Goal: Task Accomplishment & Management: Manage account settings

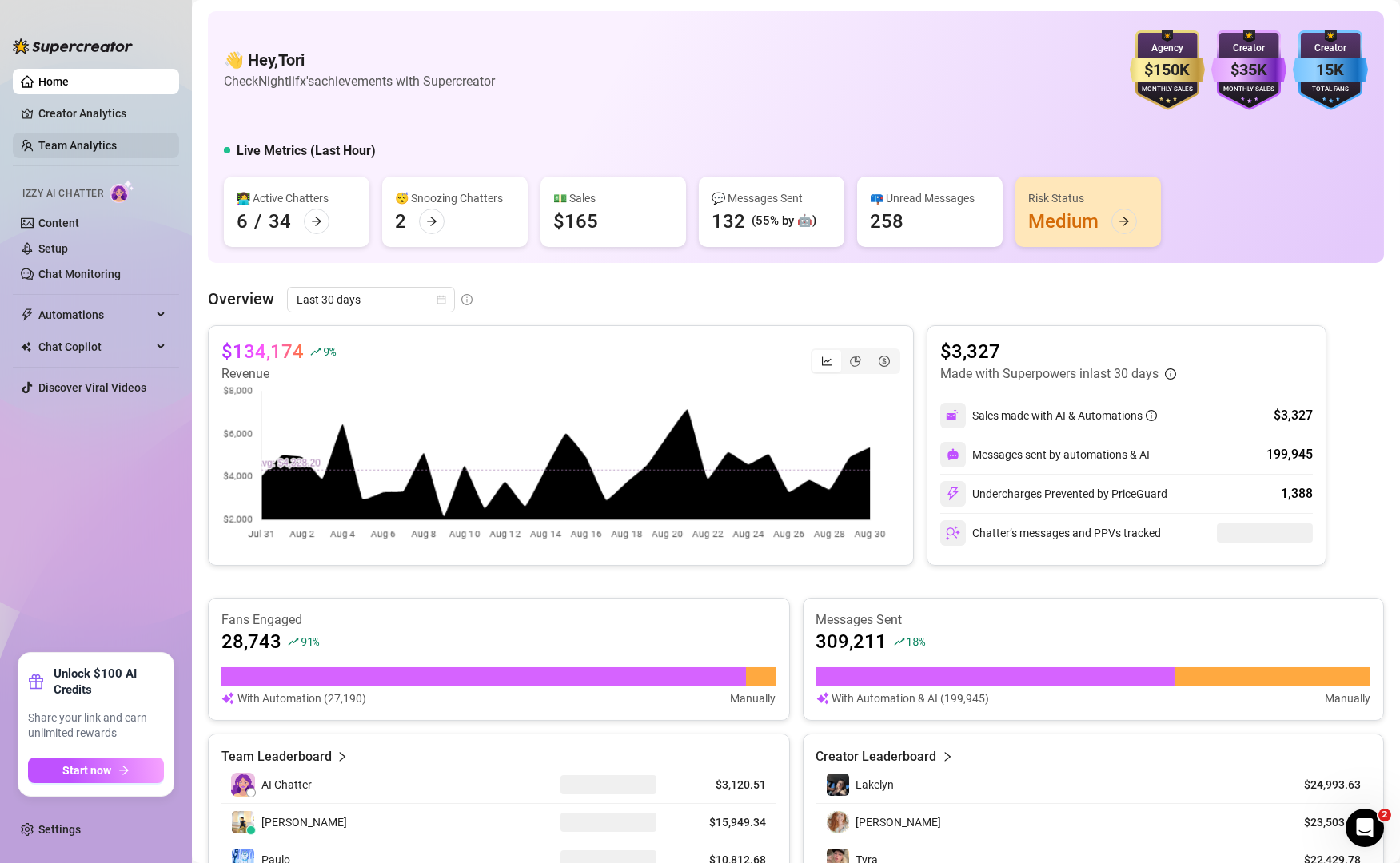
click at [100, 139] on link "Team Analytics" at bounding box center [77, 145] width 78 height 13
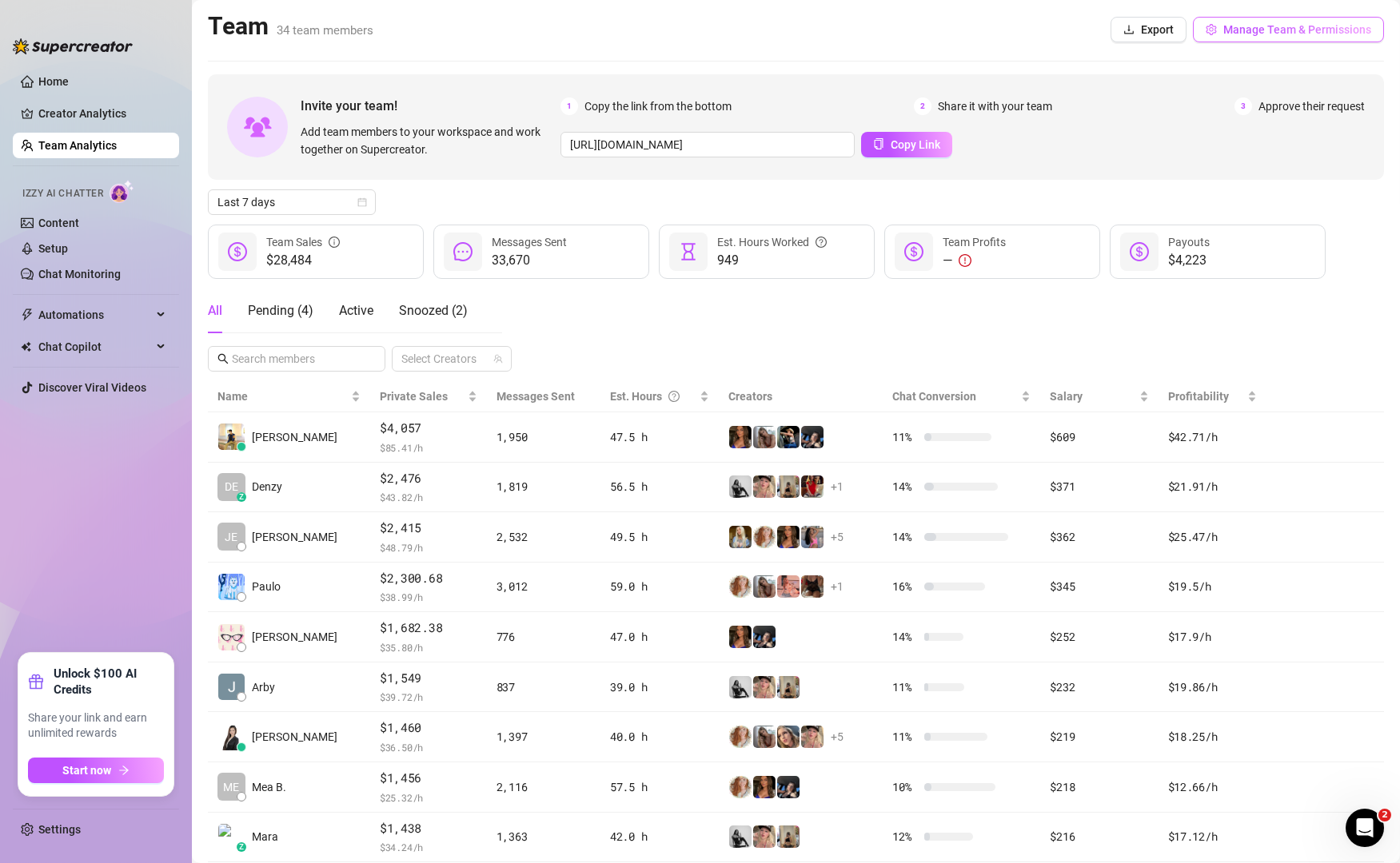
click at [1239, 34] on span "Manage Team & Permissions" at bounding box center [1297, 29] width 148 height 13
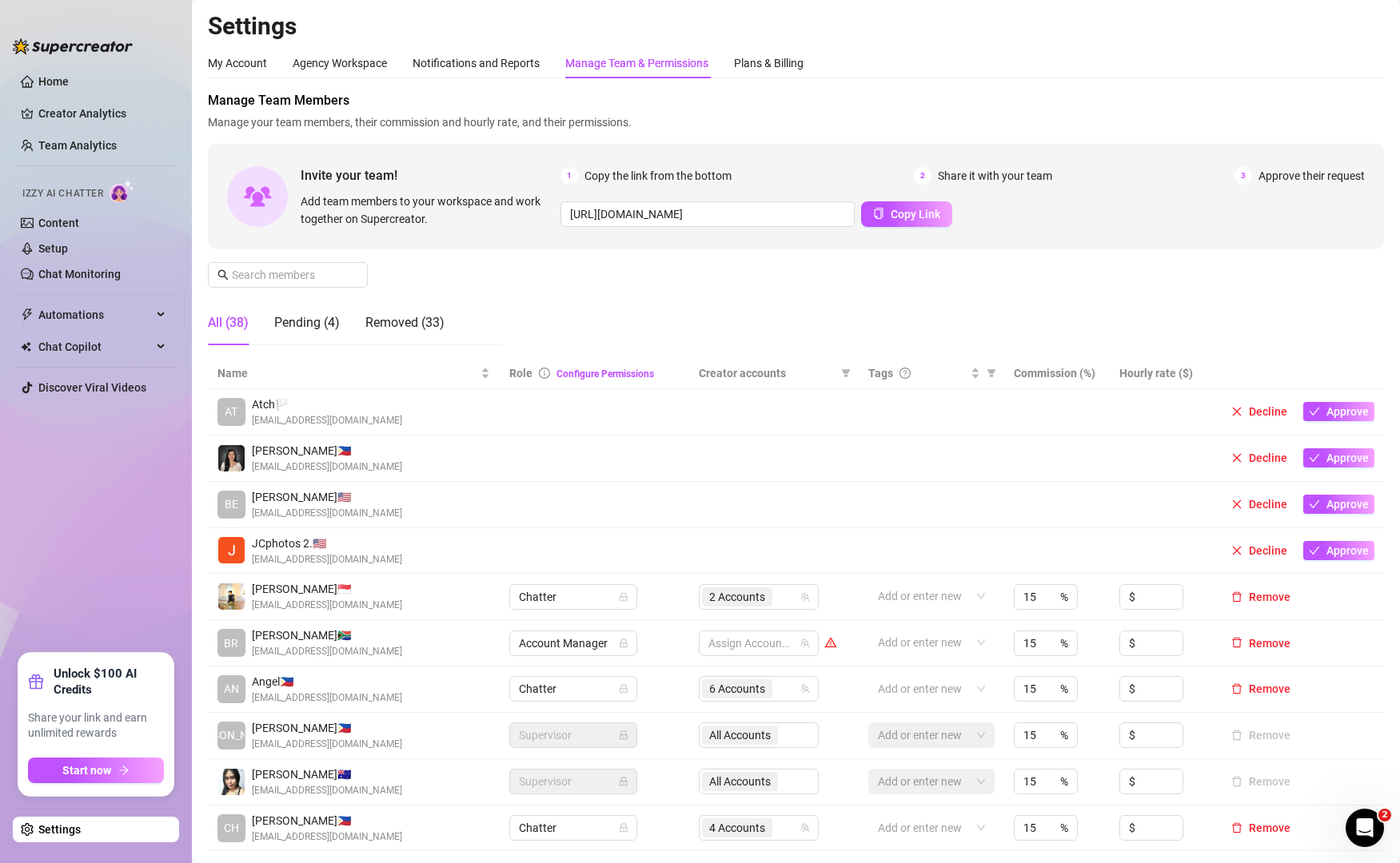
scroll to position [92, 0]
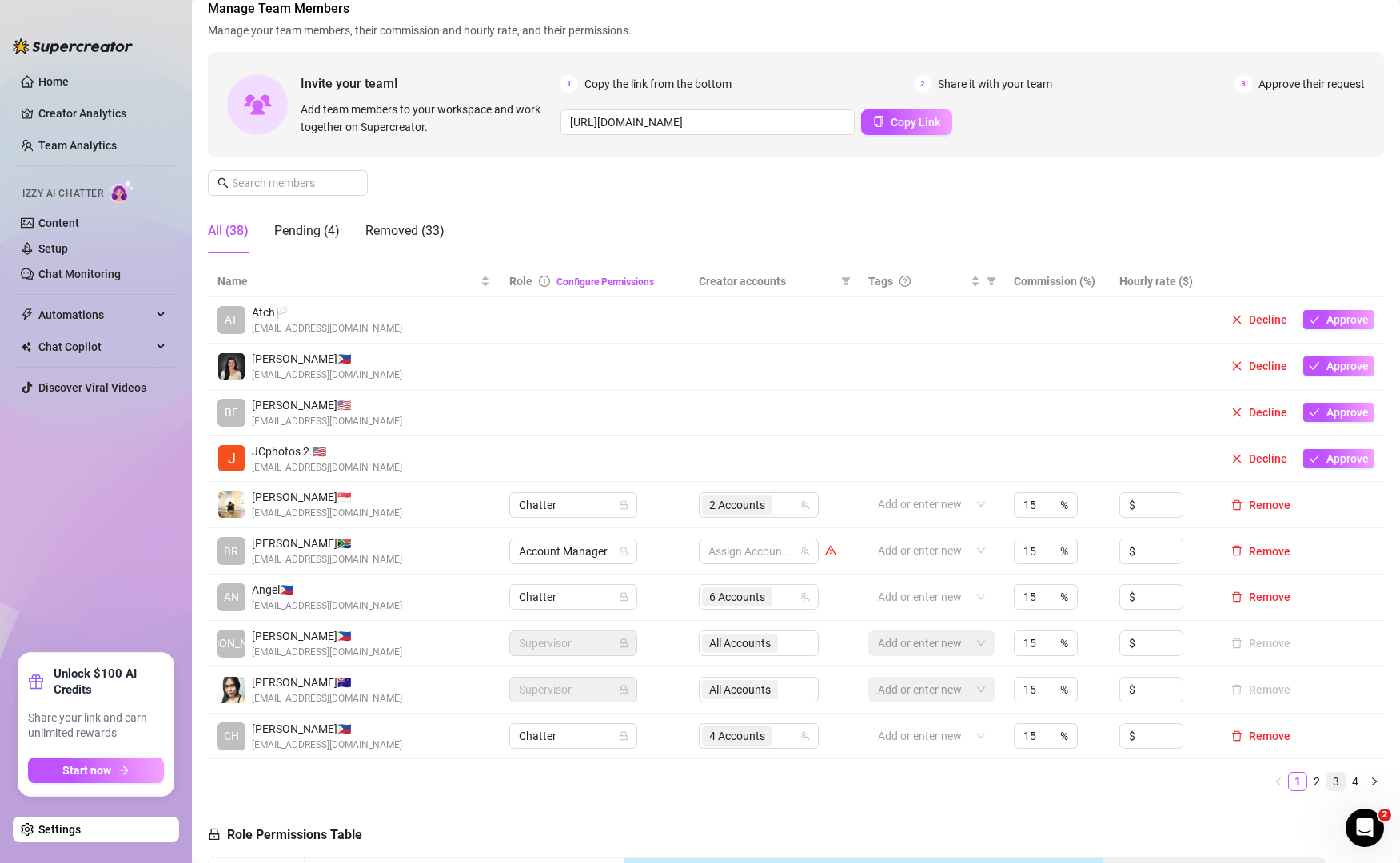
click at [1327, 783] on link "3" at bounding box center [1336, 781] width 17 height 17
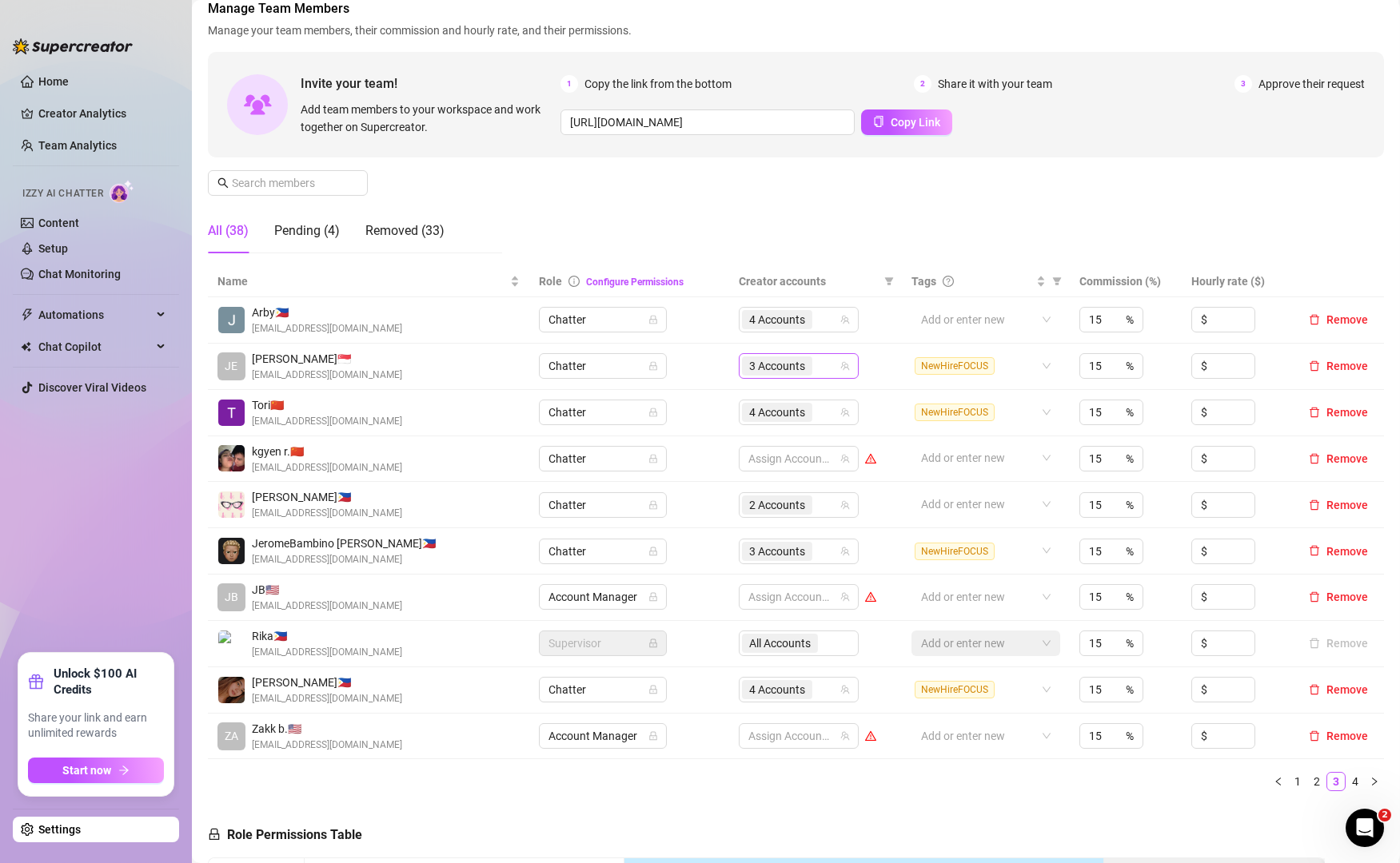
click at [840, 362] on icon "team" at bounding box center [845, 366] width 9 height 9
click at [822, 371] on div "3 Accounts" at bounding box center [790, 366] width 97 height 22
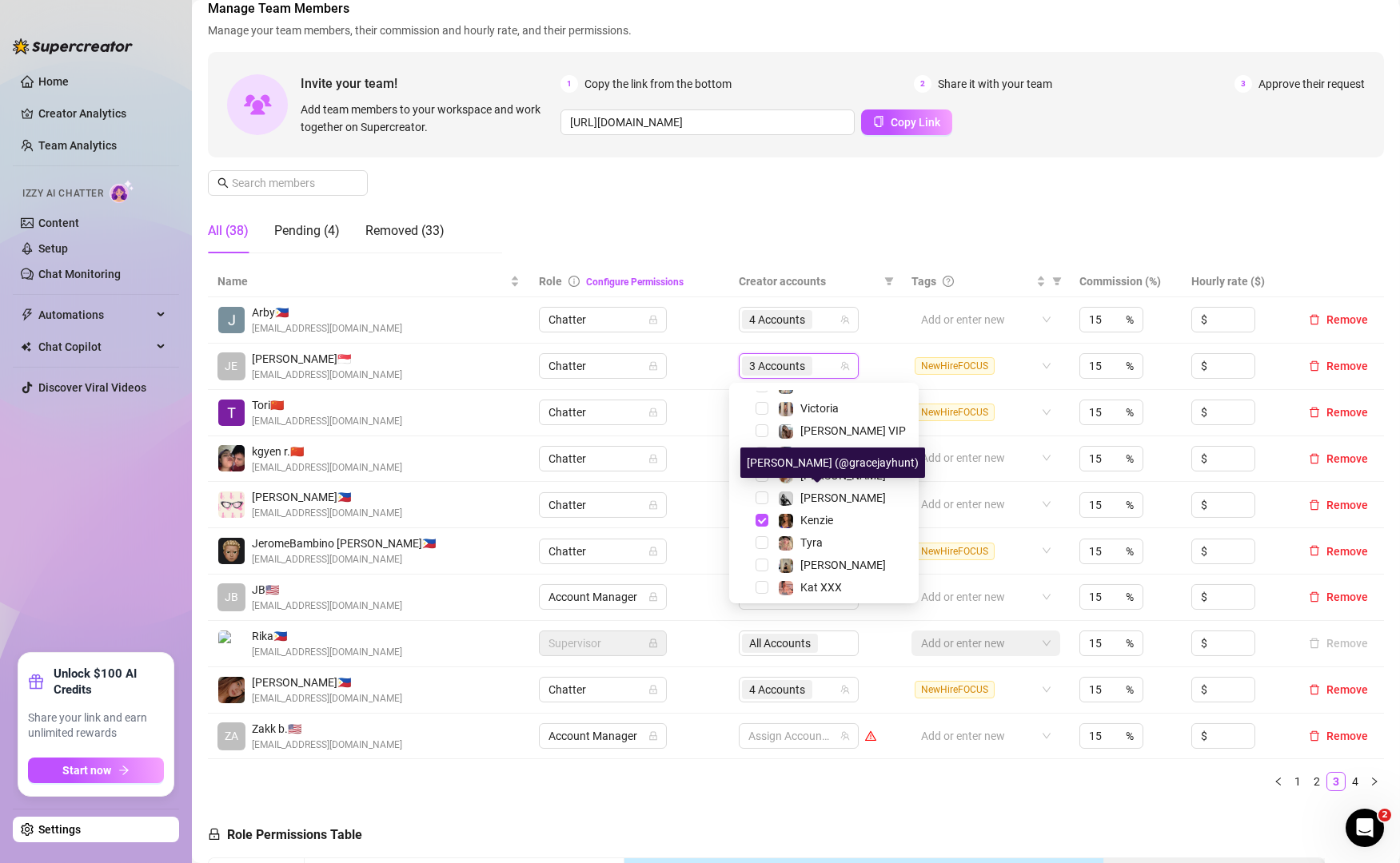
scroll to position [83, 0]
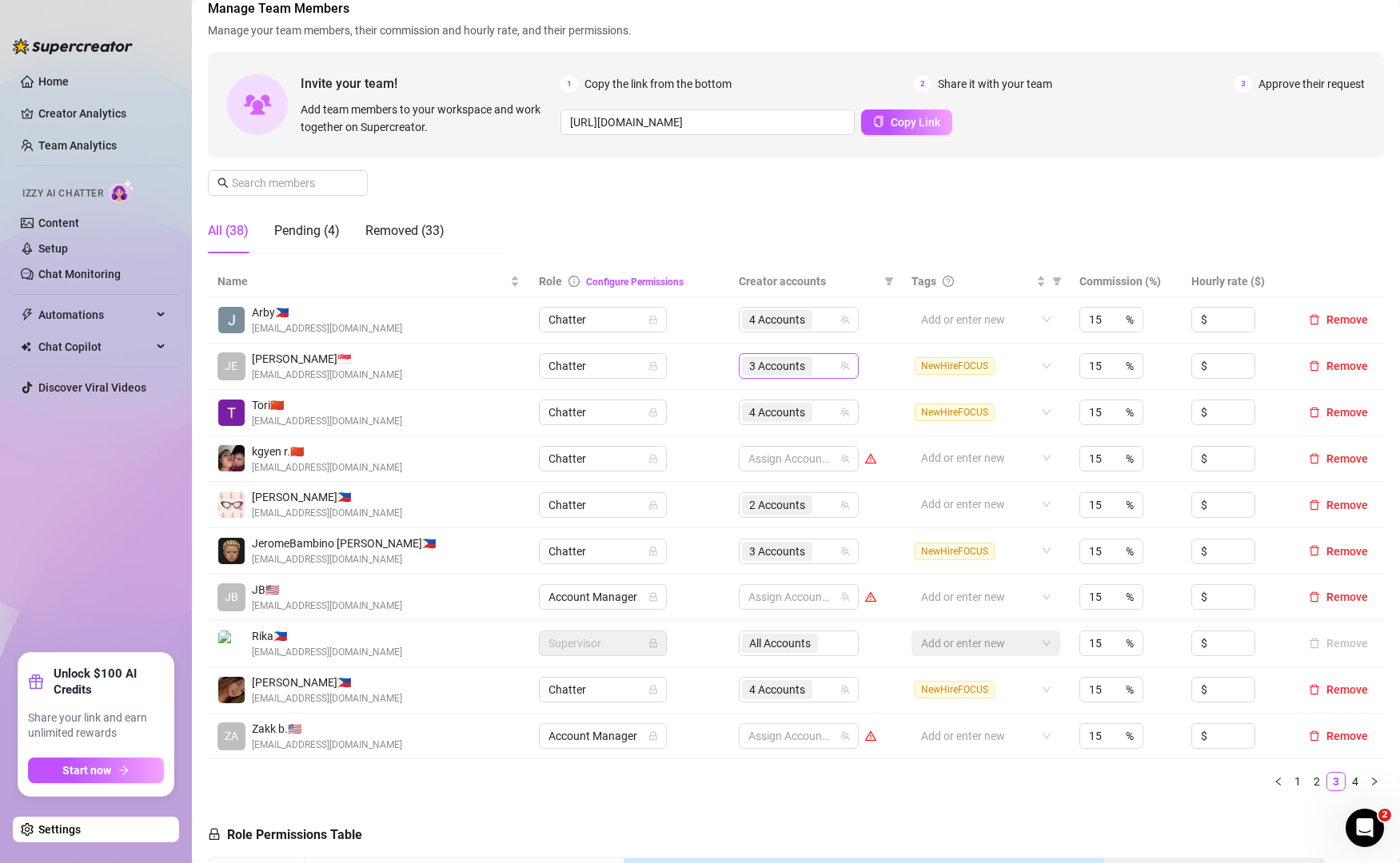
click at [827, 362] on div "3 Accounts" at bounding box center [790, 366] width 97 height 22
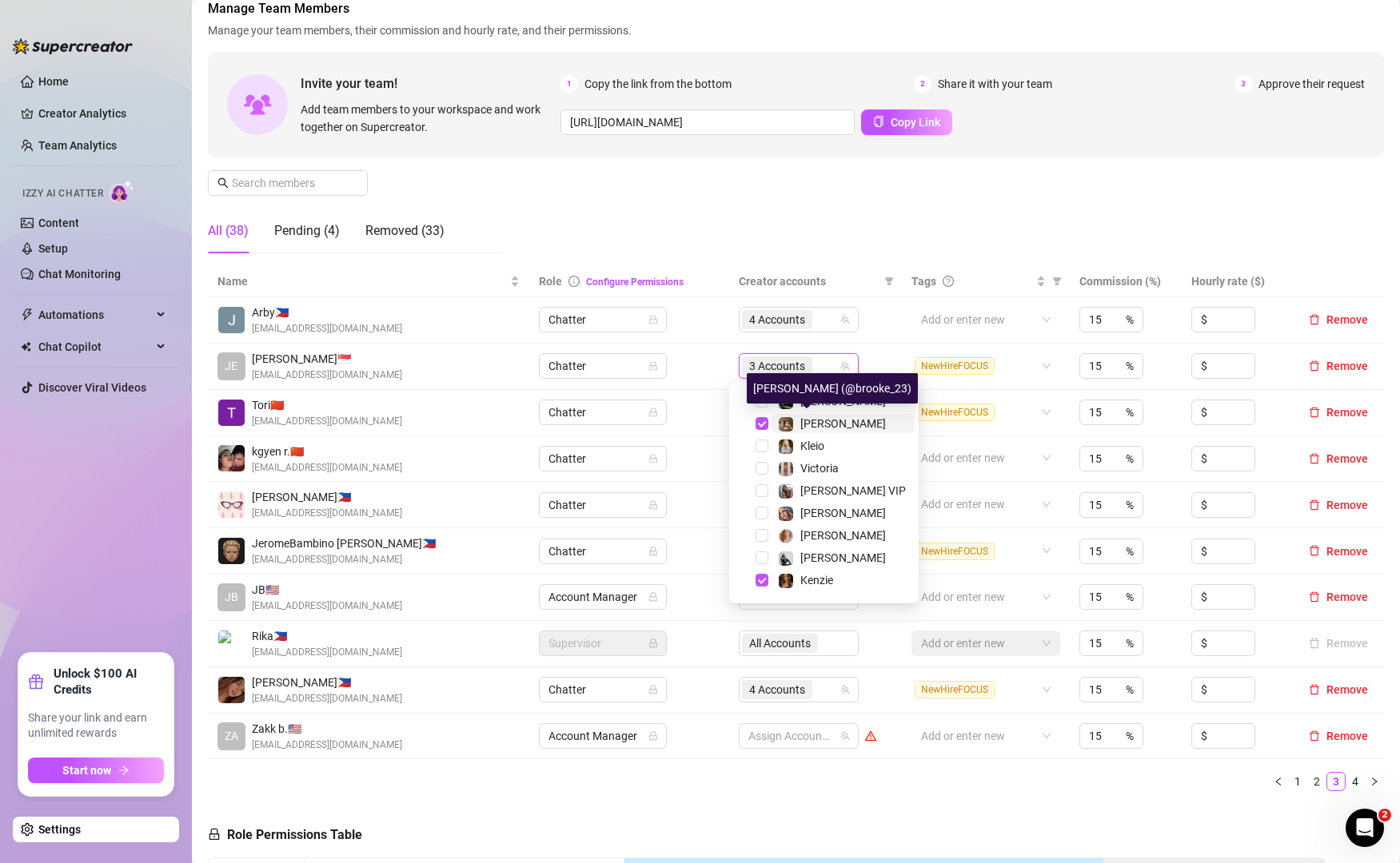
click at [826, 426] on span "[PERSON_NAME]" at bounding box center [843, 424] width 85 height 13
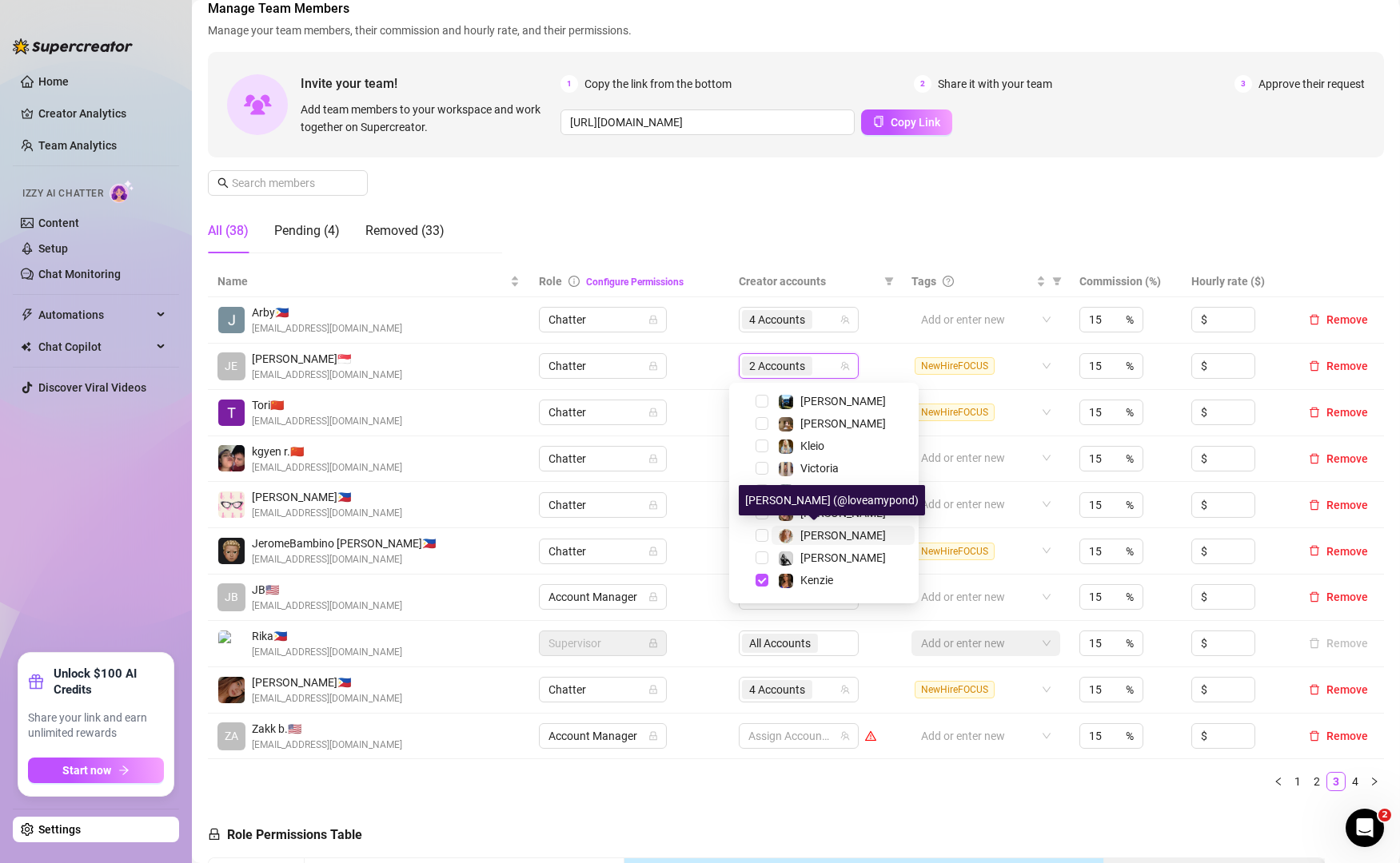
click at [824, 531] on span "[PERSON_NAME]" at bounding box center [843, 536] width 85 height 13
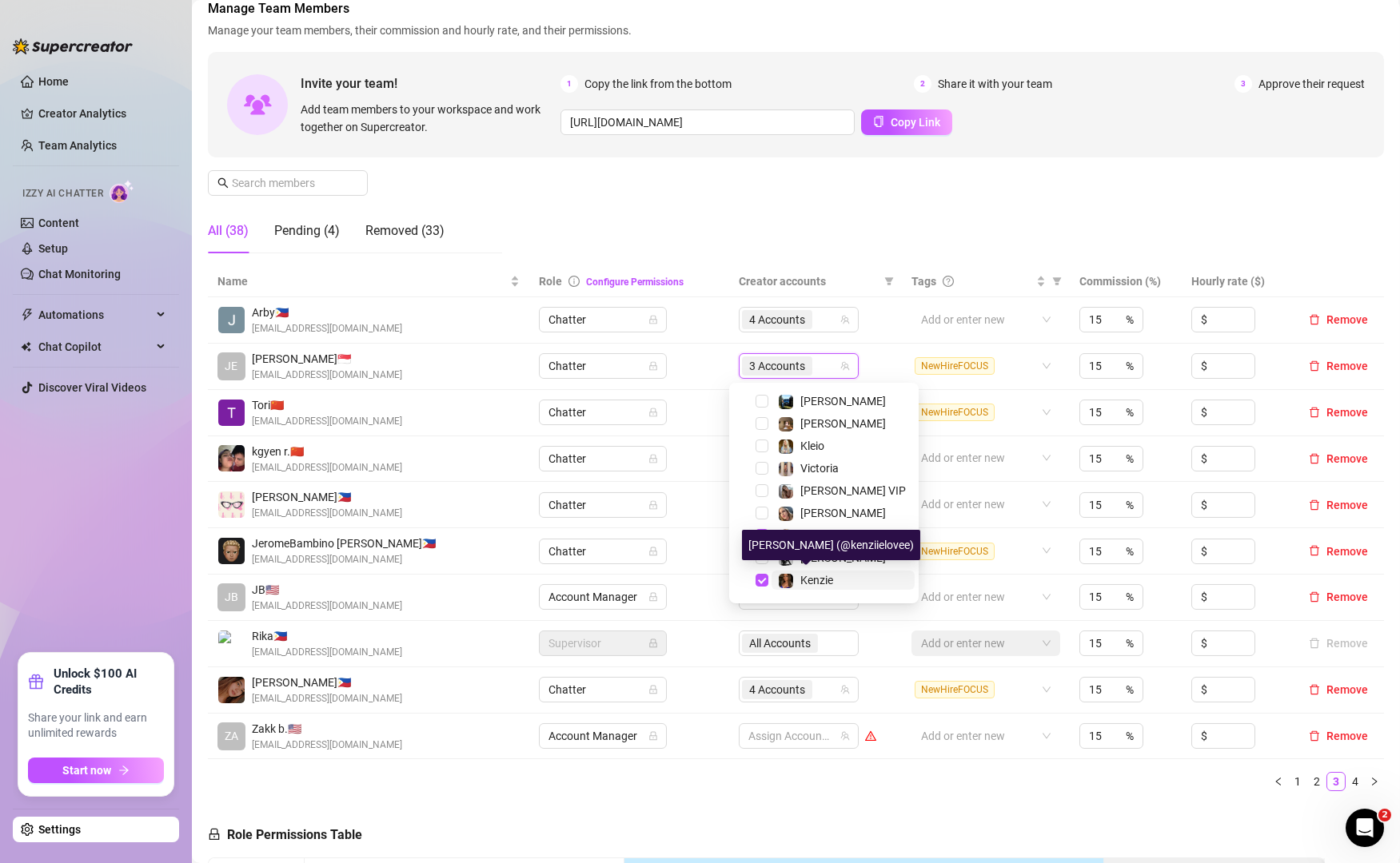
click at [817, 580] on span "Kenzie" at bounding box center [817, 580] width 33 height 13
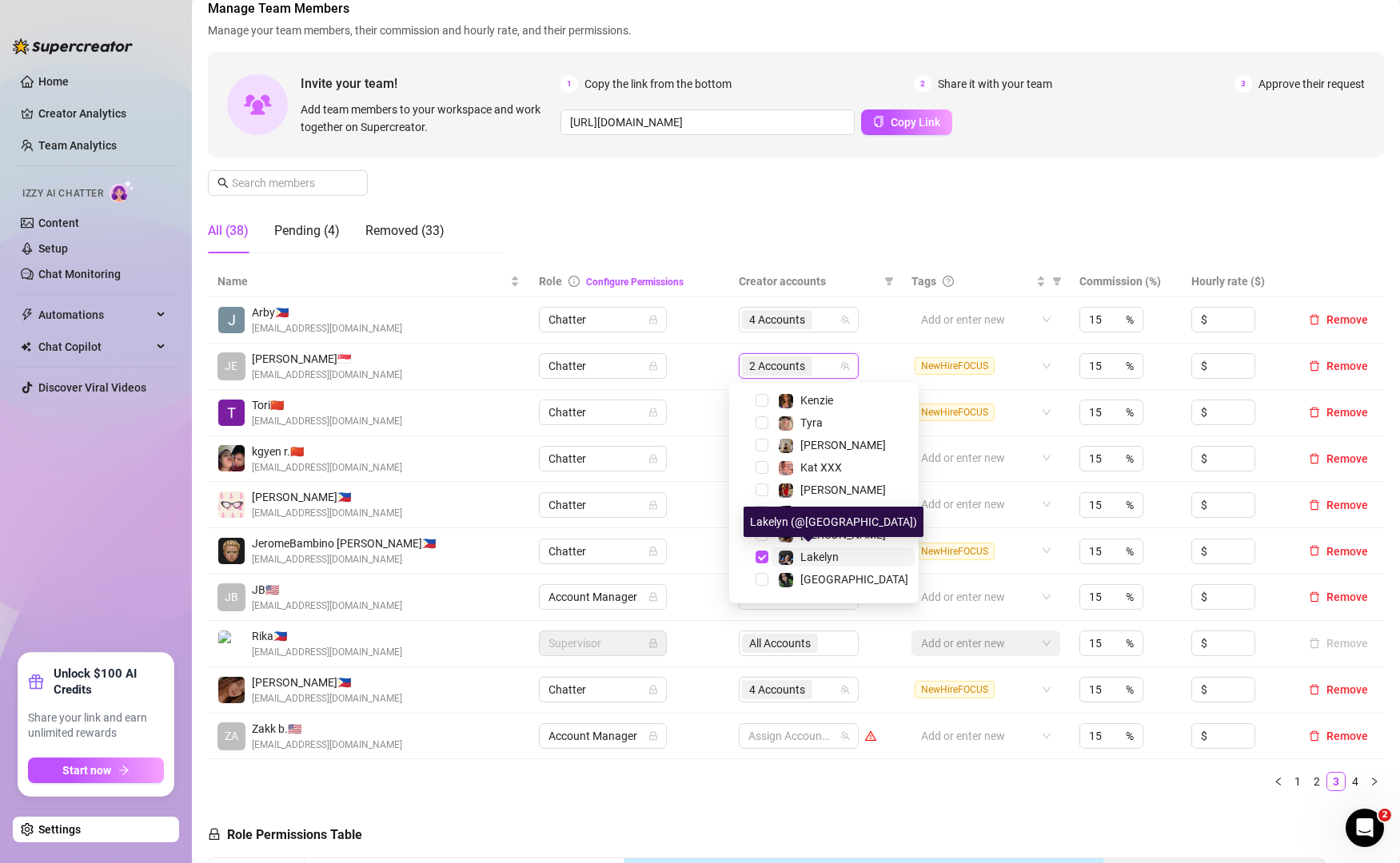
scroll to position [220, 0]
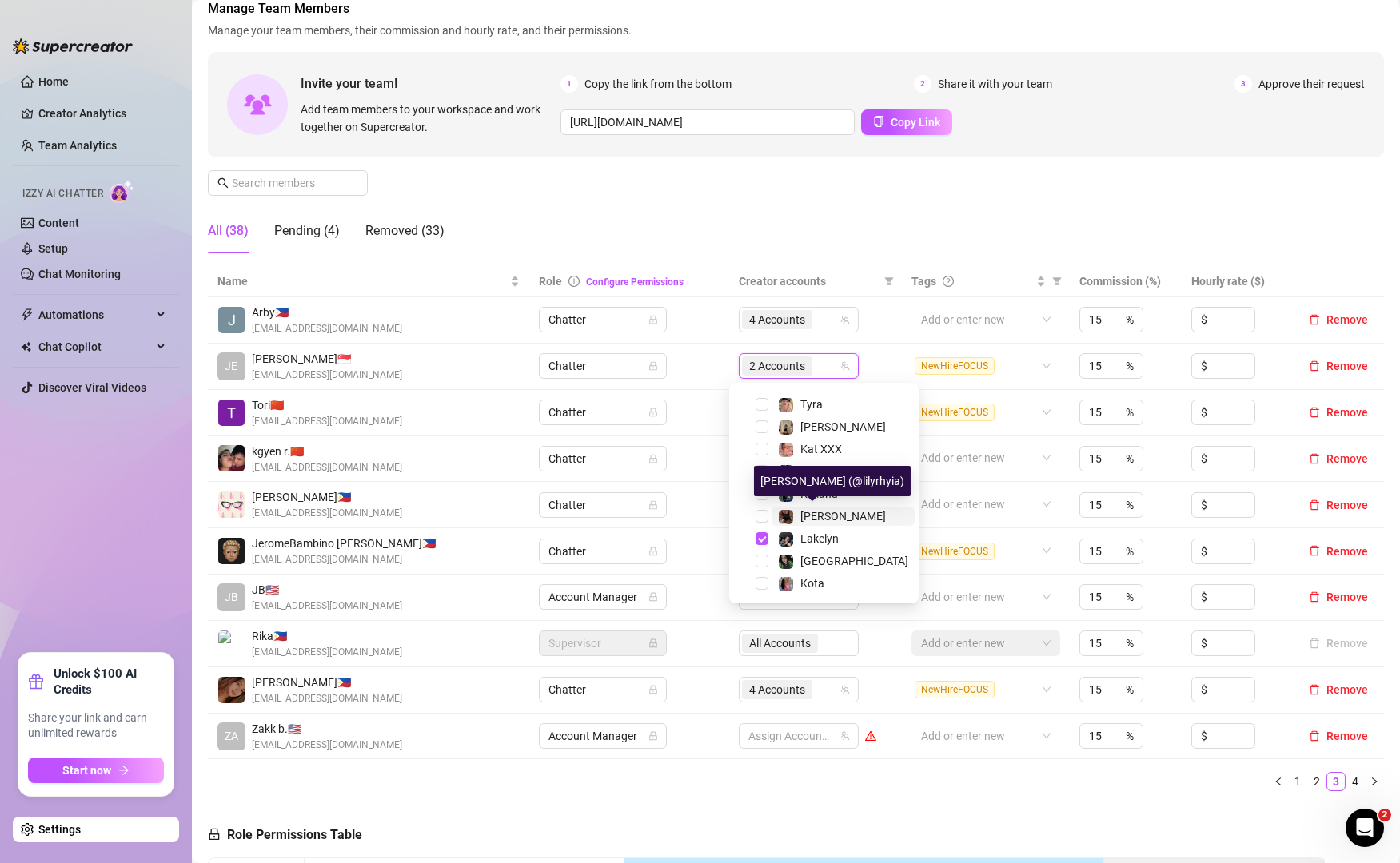
click at [827, 510] on span "[PERSON_NAME]" at bounding box center [843, 517] width 85 height 13
click at [817, 547] on div "Lakelyn" at bounding box center [820, 539] width 39 height 19
click at [827, 562] on span "[GEOGRAPHIC_DATA]" at bounding box center [854, 562] width 108 height 13
click at [997, 173] on div "Manage Team Members Manage your team members, their commission and hourly rate,…" at bounding box center [795, 132] width 1176 height 267
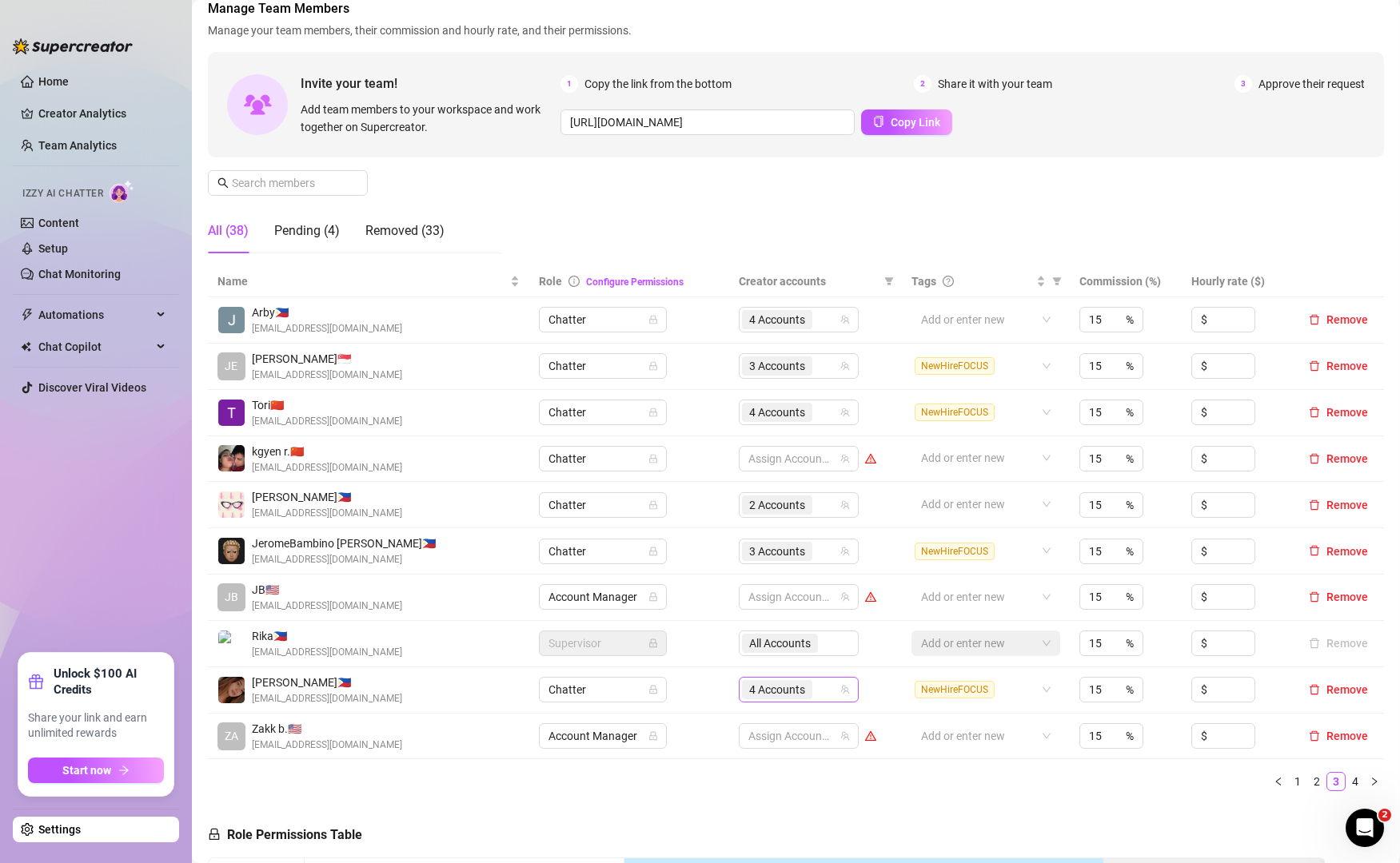
click at [825, 692] on div "4 Accounts" at bounding box center [790, 689] width 97 height 22
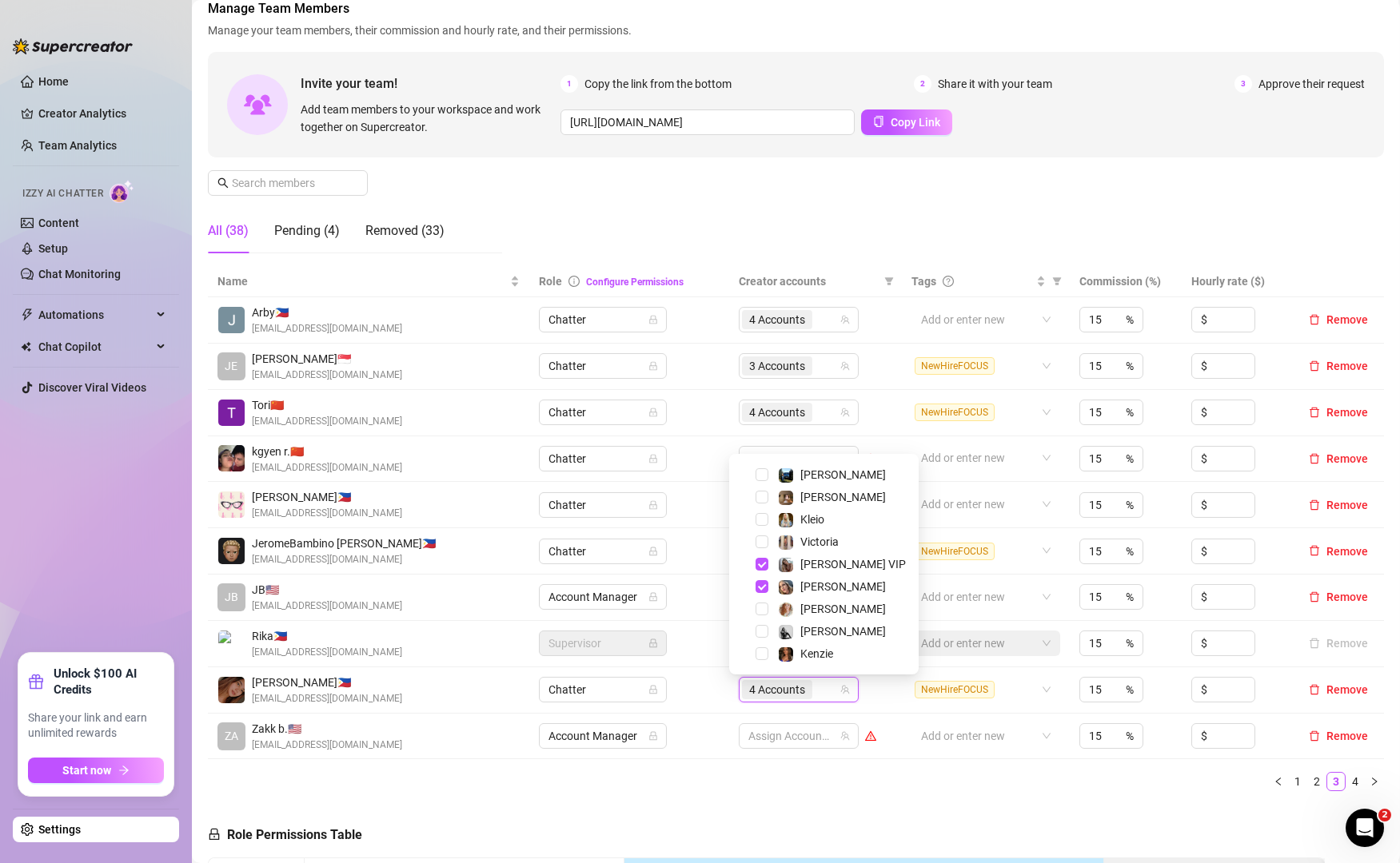
scroll to position [28, 0]
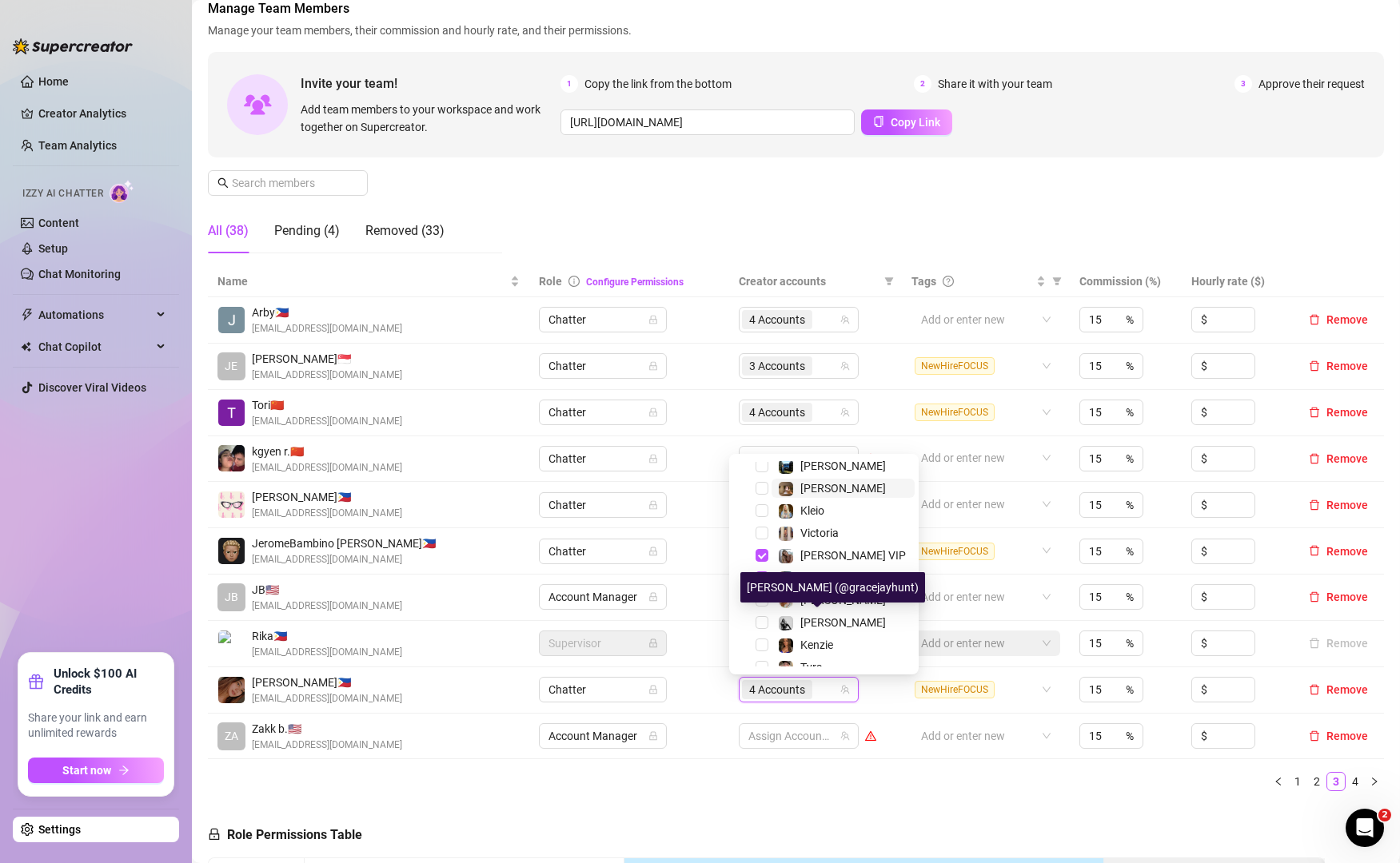
click at [811, 487] on span "[PERSON_NAME]" at bounding box center [843, 488] width 85 height 13
click at [878, 789] on ul "1 2 3 4" at bounding box center [795, 781] width 1176 height 19
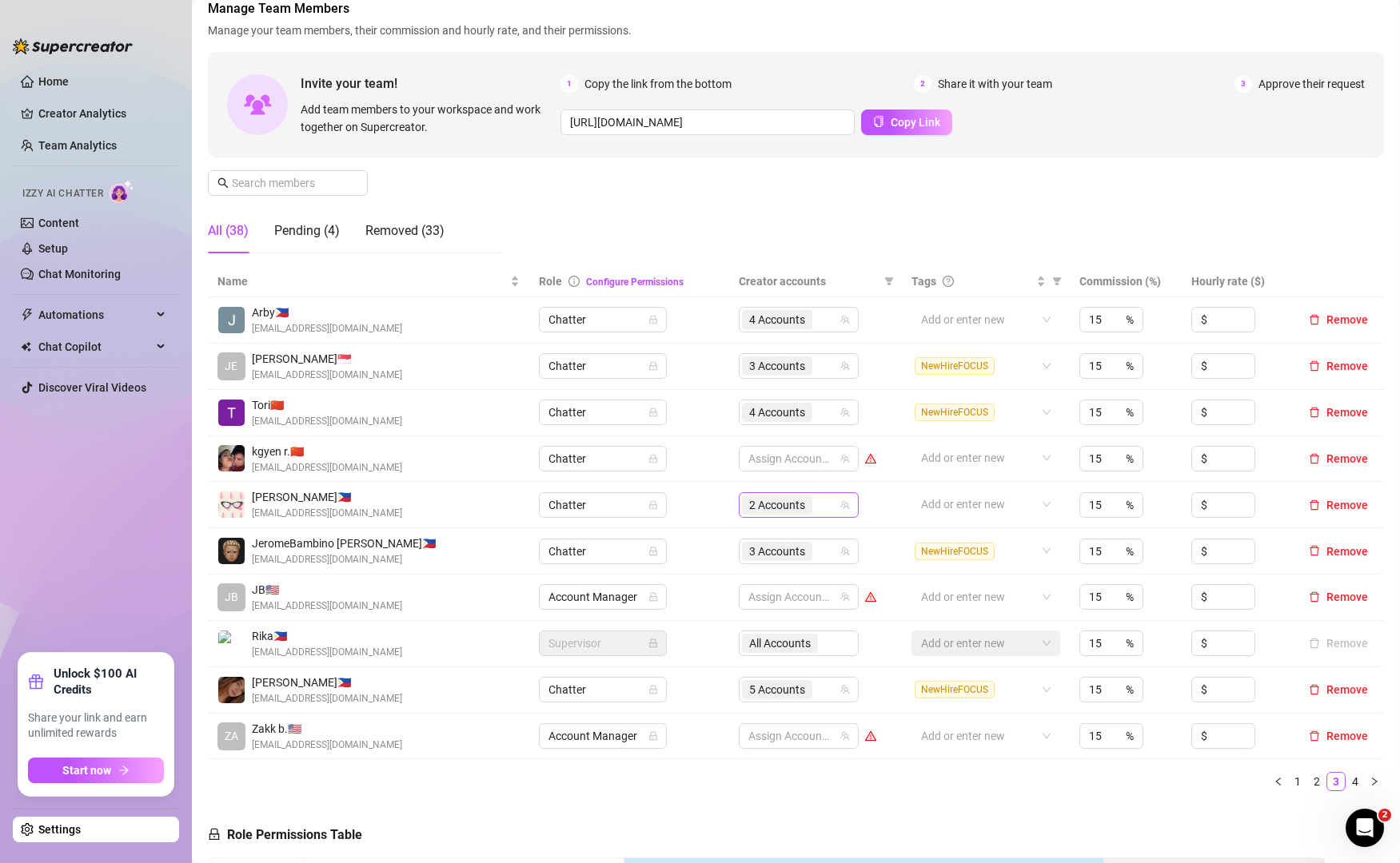
click at [823, 507] on div "2 Accounts" at bounding box center [790, 505] width 97 height 22
click at [815, 488] on td "457488286, 33585545 2 Accounts" at bounding box center [815, 505] width 173 height 46
click at [817, 497] on div "2 Accounts" at bounding box center [790, 505] width 97 height 22
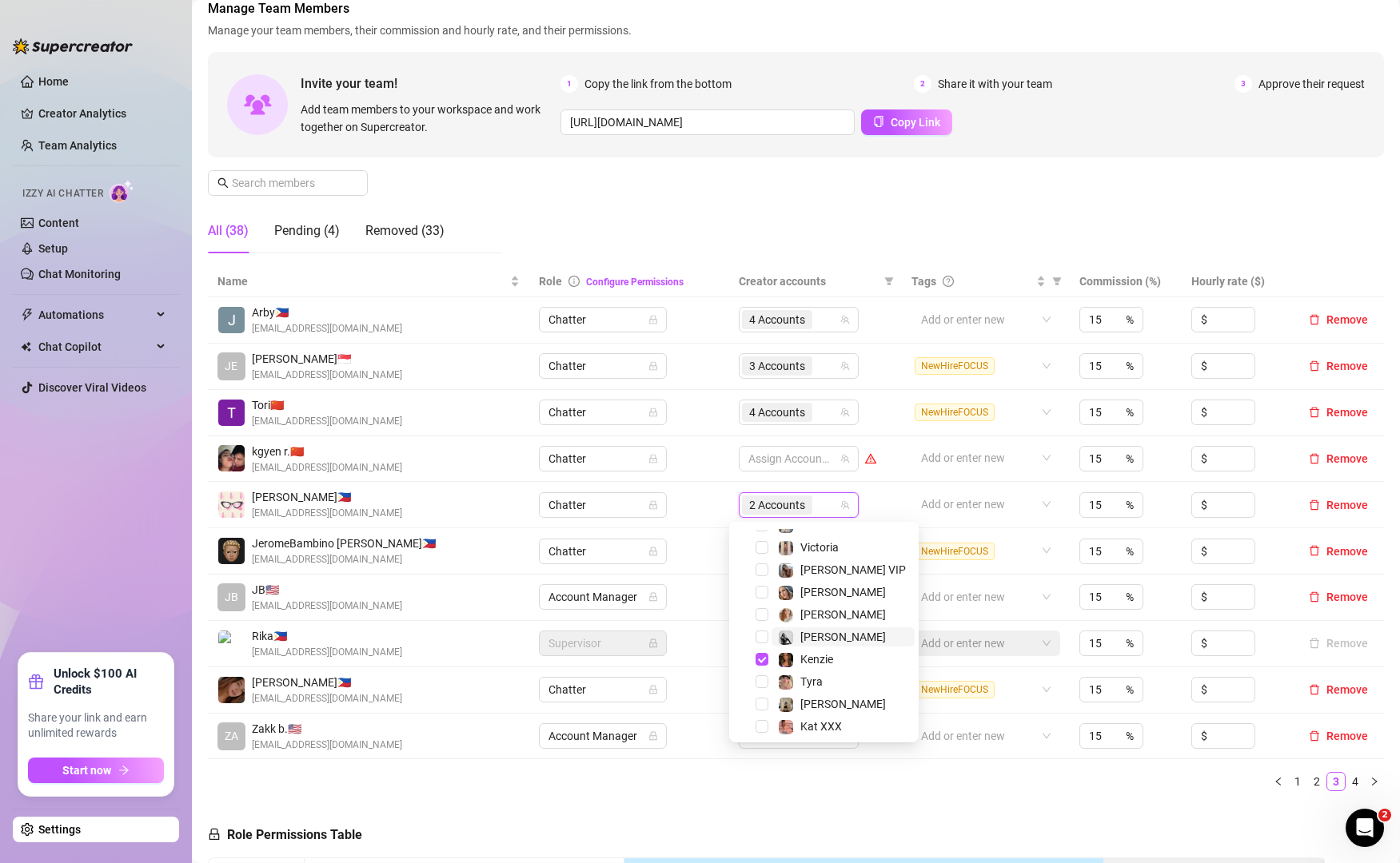
scroll to position [220, 0]
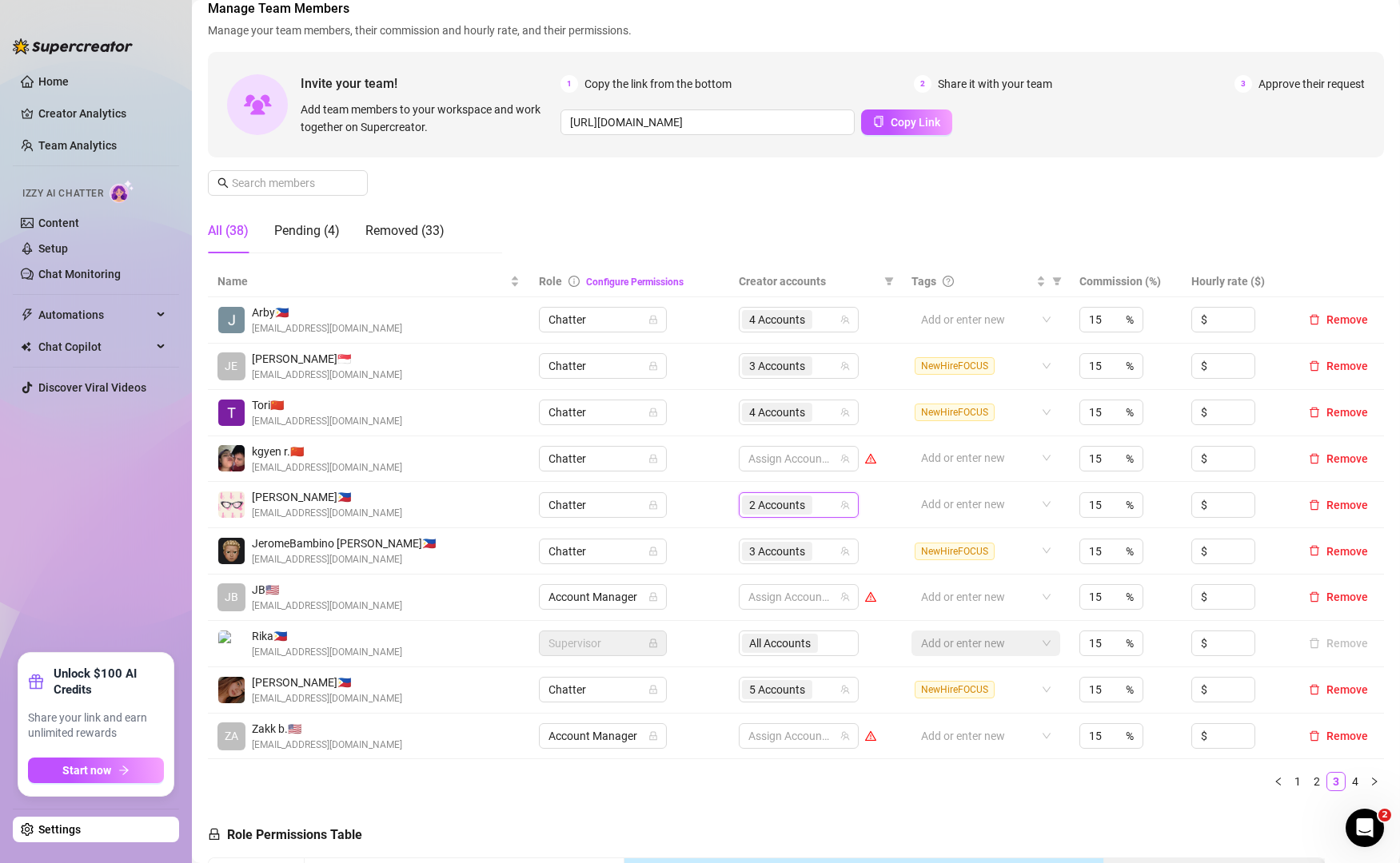
click at [975, 778] on ul "1 2 3 4" at bounding box center [795, 781] width 1176 height 19
click at [1308, 789] on link "2" at bounding box center [1316, 781] width 17 height 17
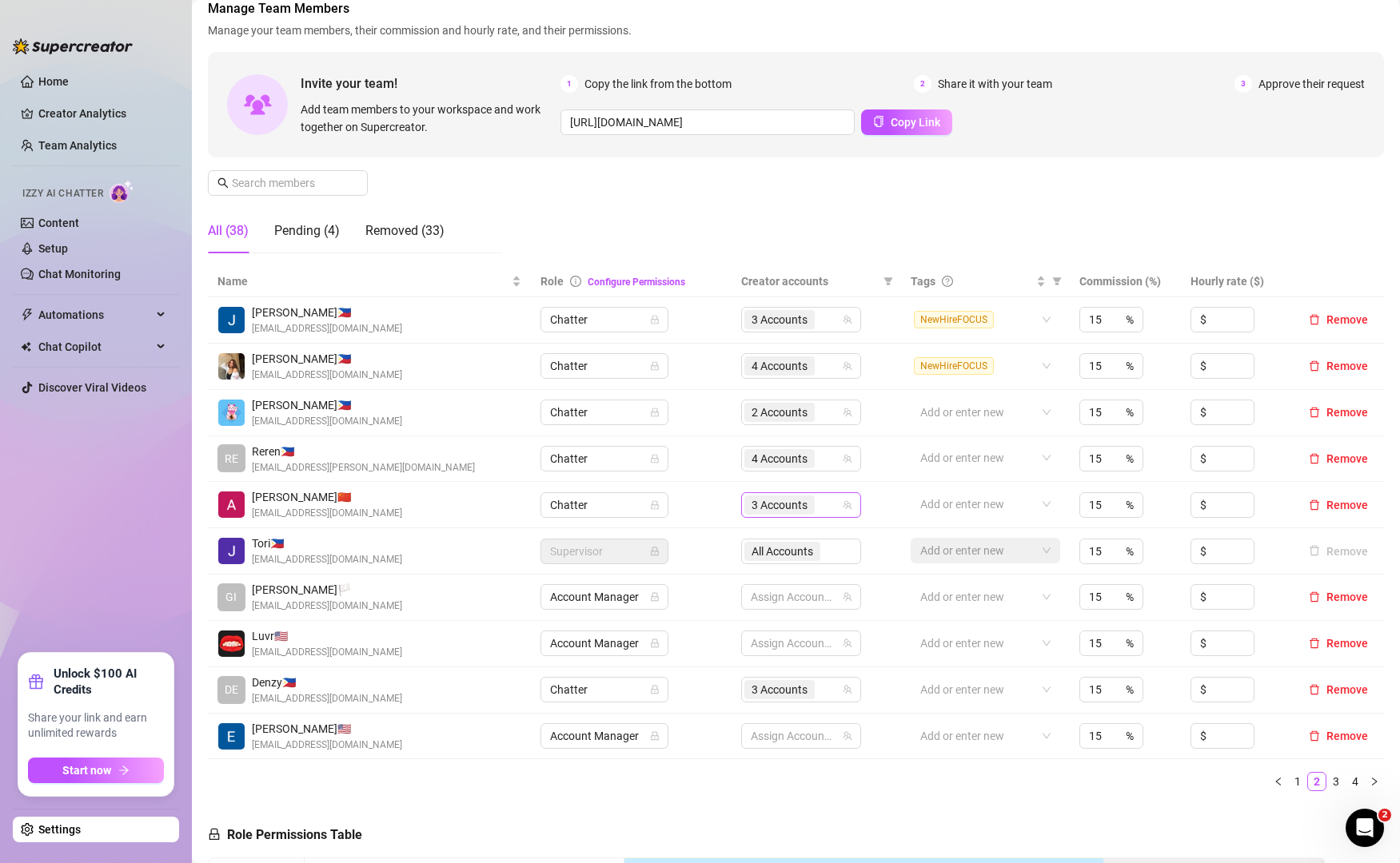
click at [824, 500] on div "3 Accounts" at bounding box center [792, 505] width 97 height 22
click at [814, 502] on div "3 Accounts" at bounding box center [792, 505] width 97 height 22
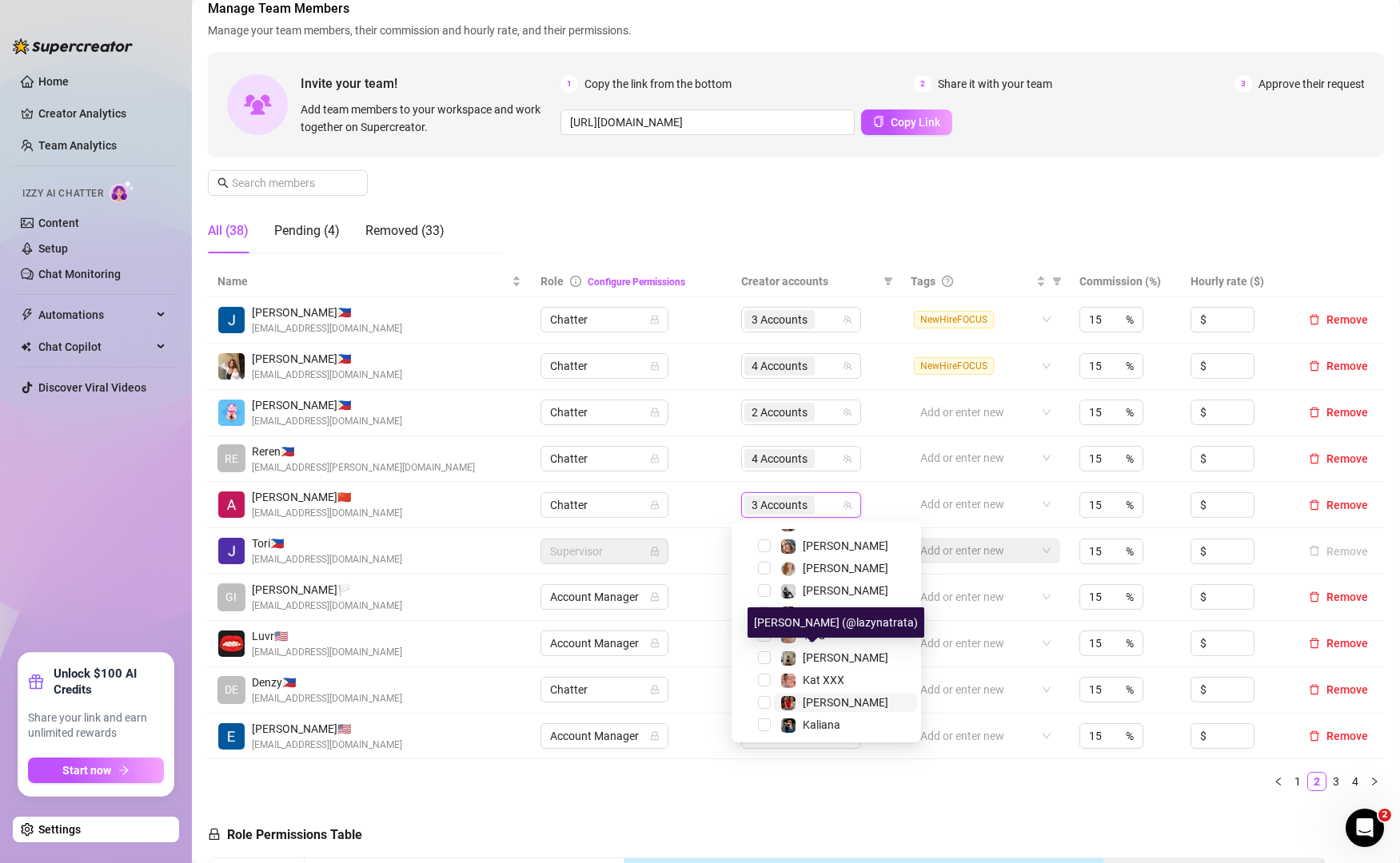
scroll to position [126, 0]
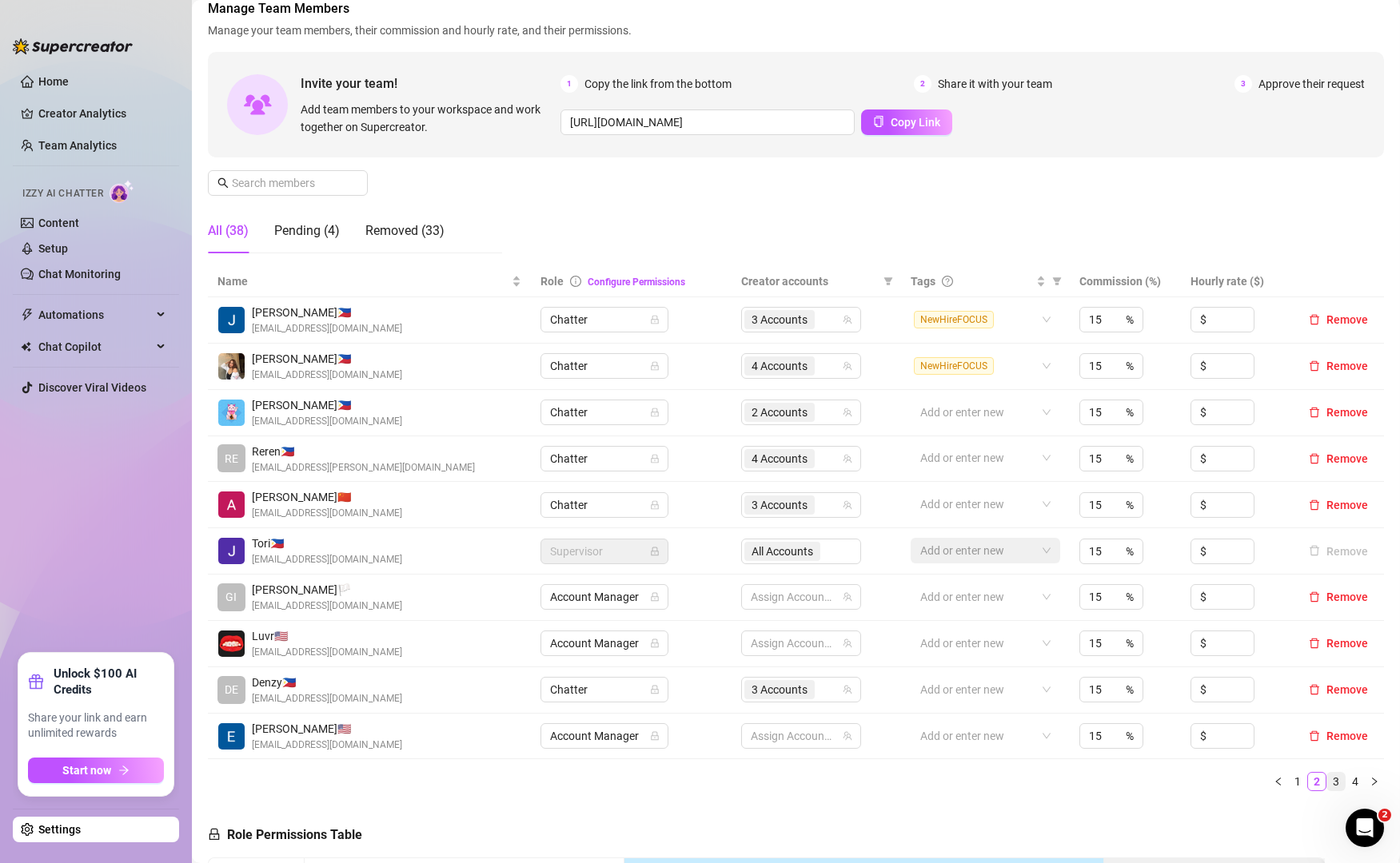
click at [1327, 778] on link "3" at bounding box center [1336, 781] width 17 height 17
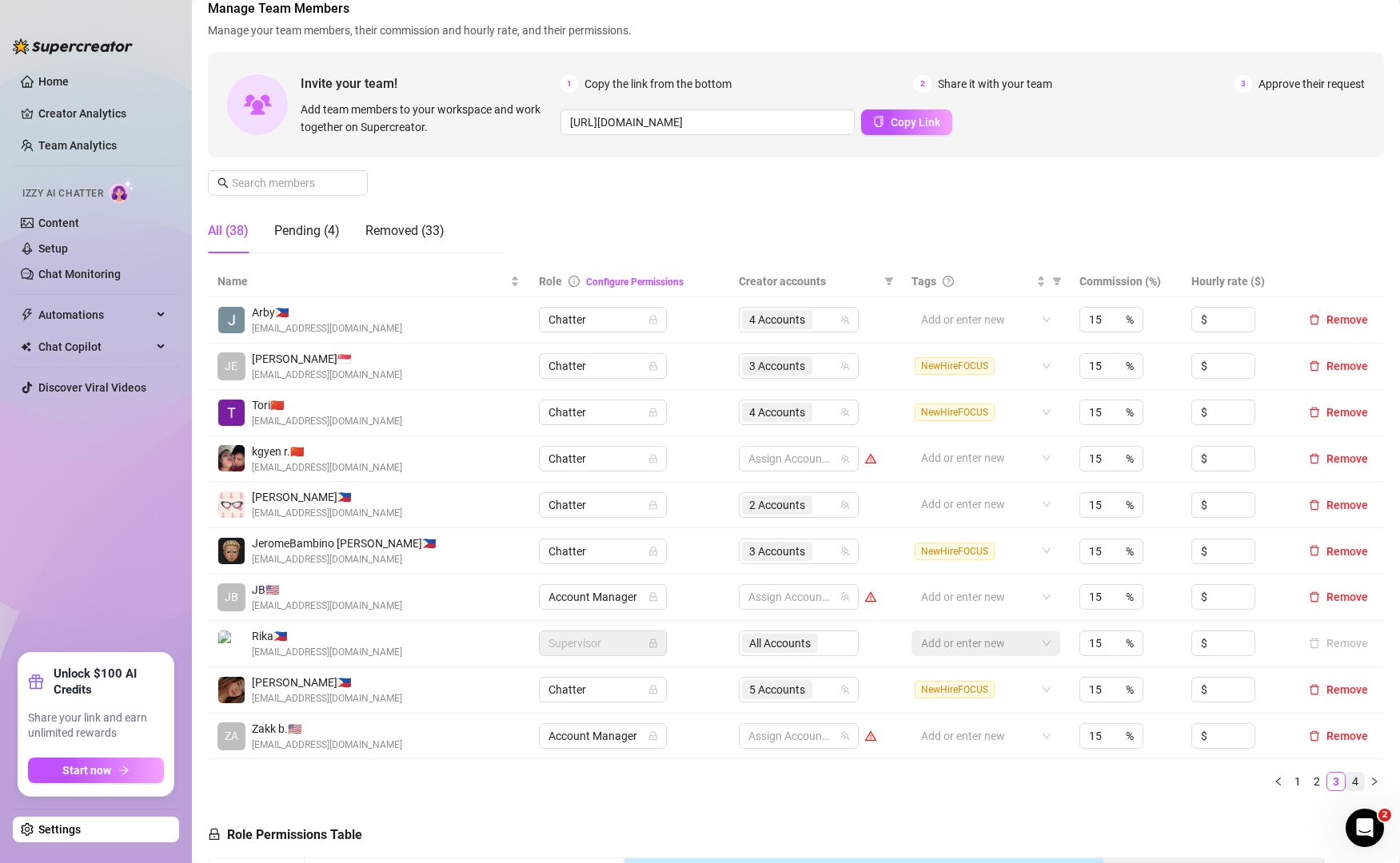
click at [1347, 789] on link "4" at bounding box center [1355, 781] width 17 height 17
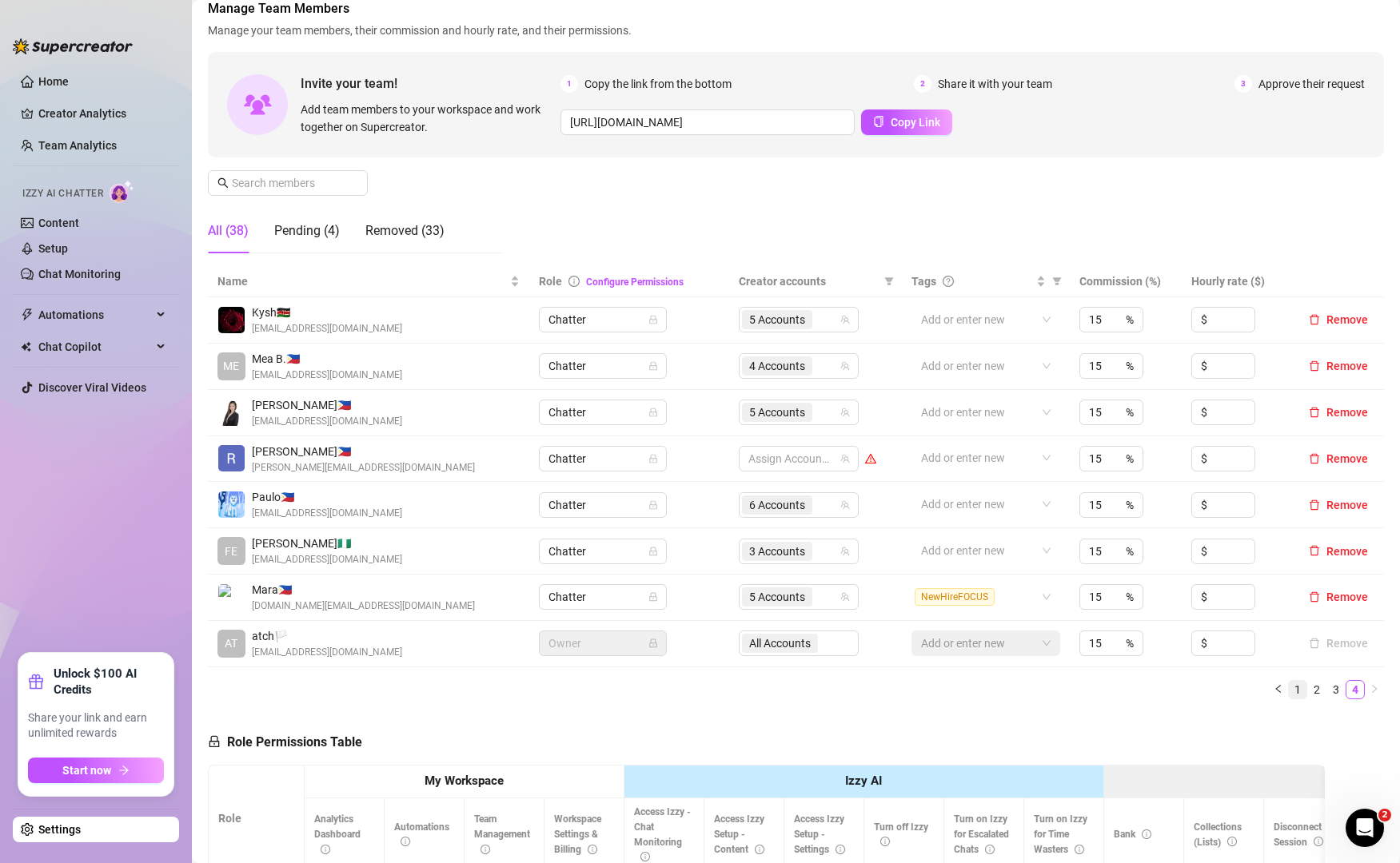
click at [1289, 690] on link "1" at bounding box center [1297, 689] width 17 height 17
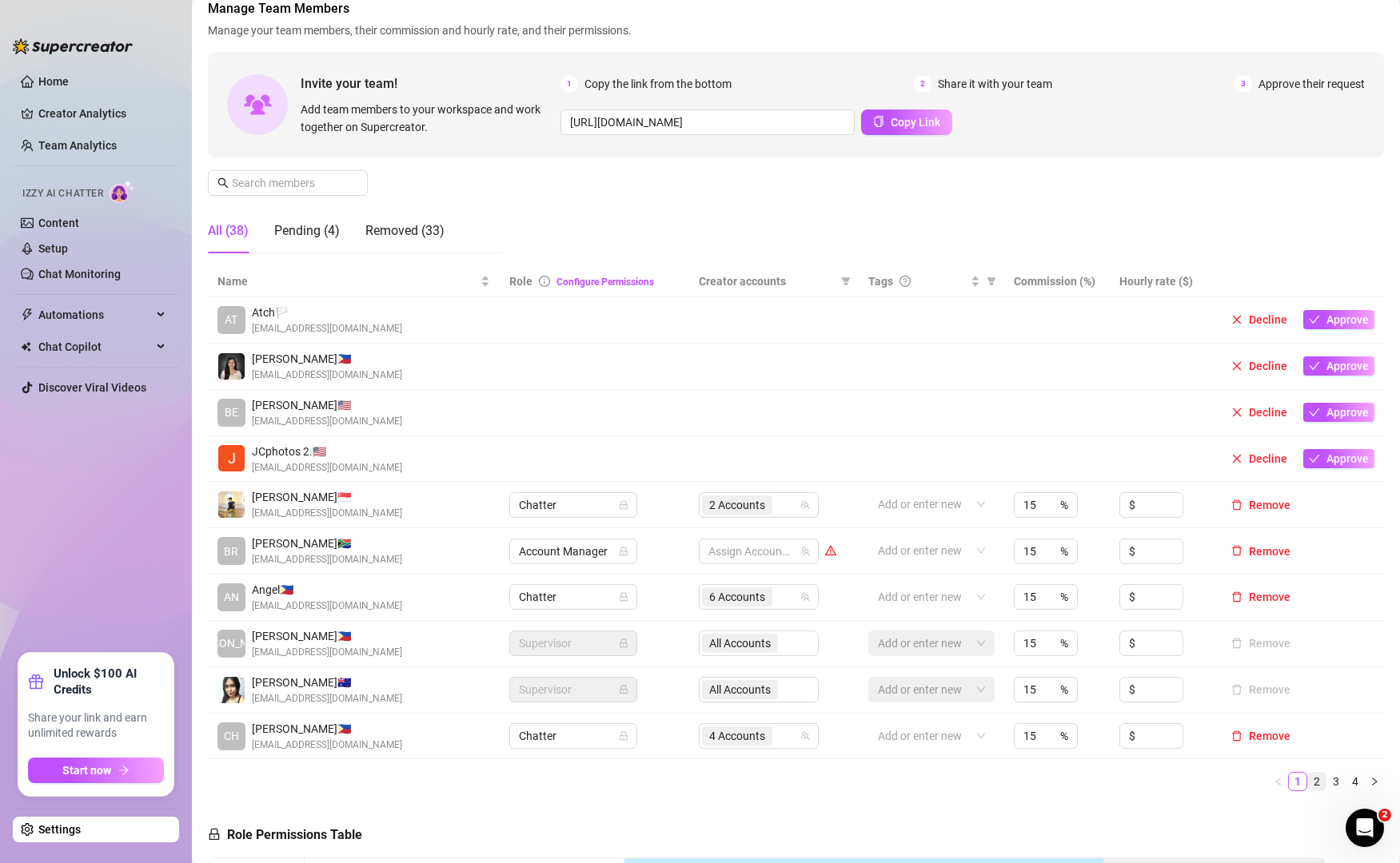
click at [1308, 779] on link "2" at bounding box center [1316, 781] width 17 height 17
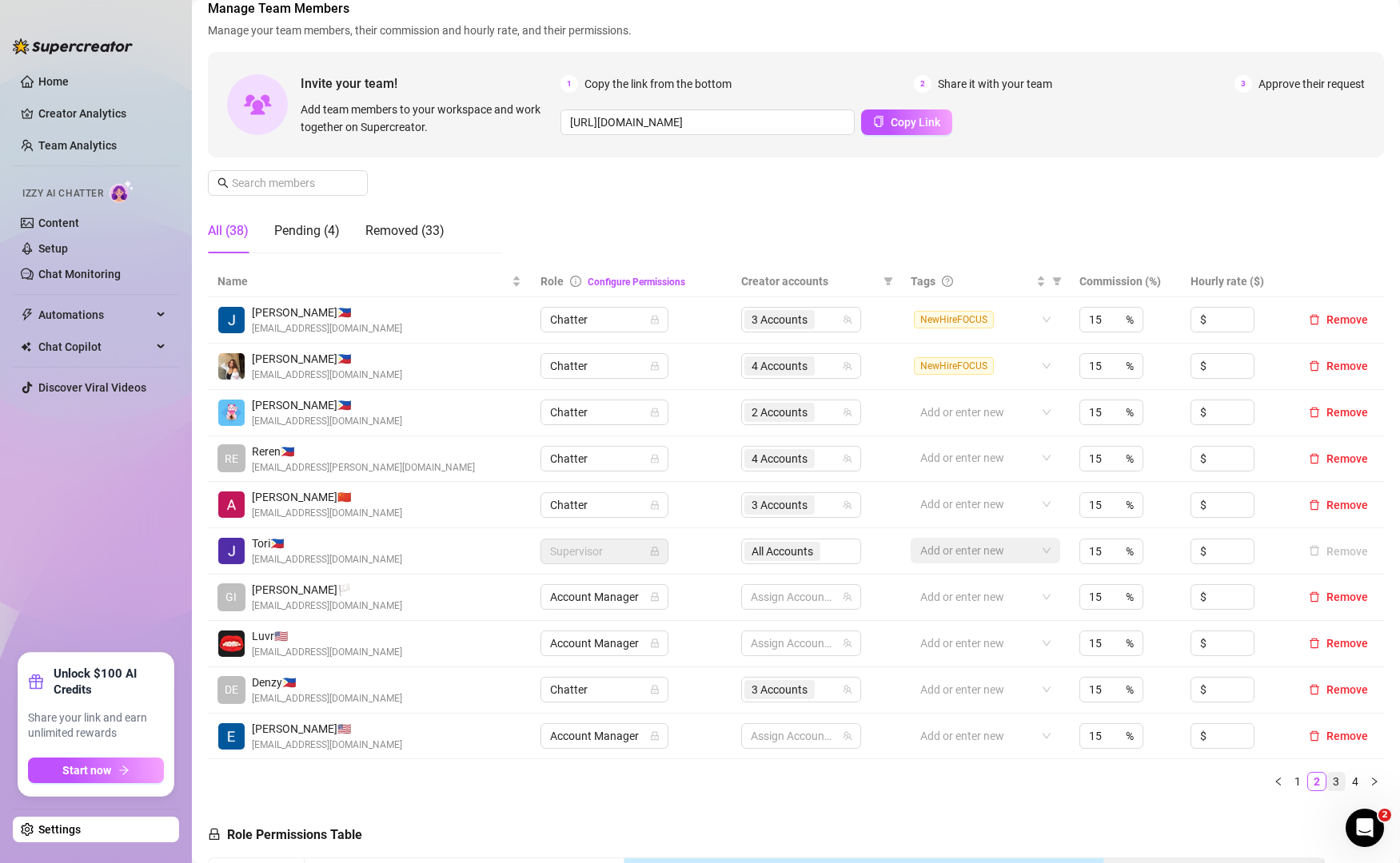
click at [1327, 779] on link "3" at bounding box center [1336, 781] width 17 height 17
